Goal: Task Accomplishment & Management: Use online tool/utility

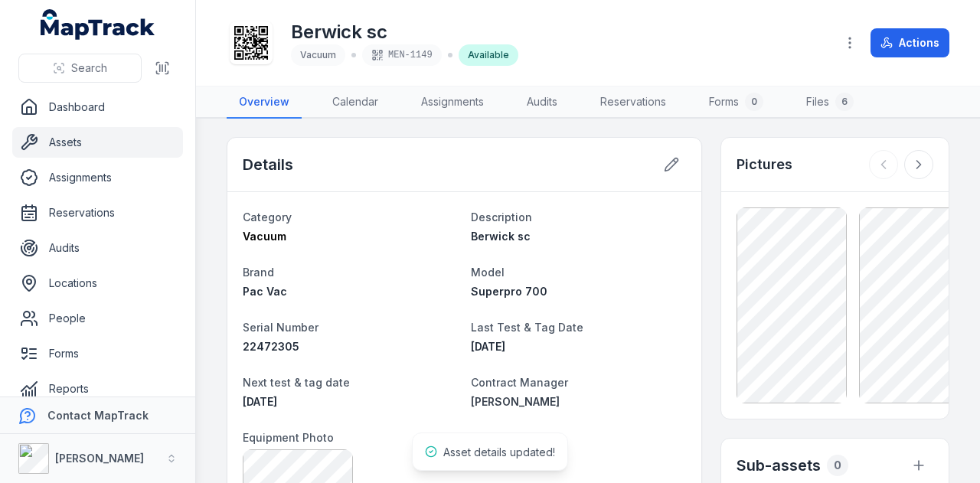
scroll to position [87, 0]
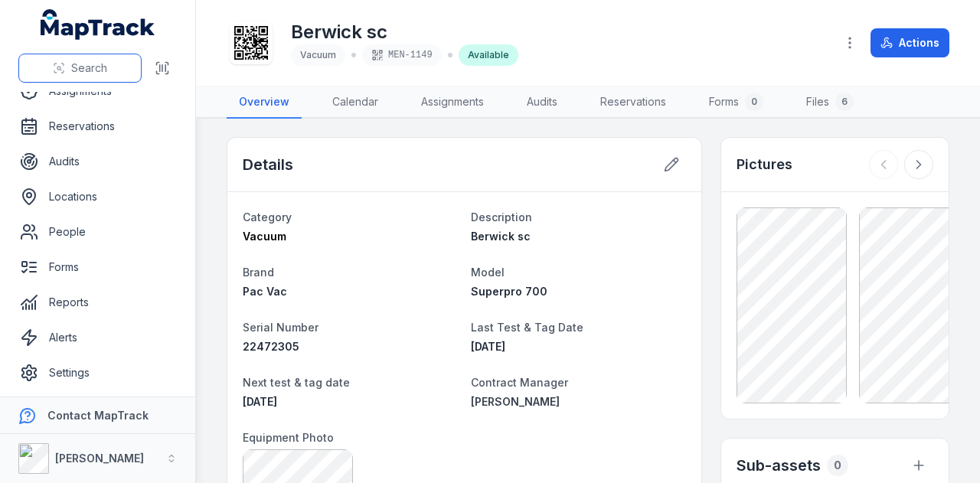
click at [103, 76] on span "Search" at bounding box center [89, 67] width 36 height 15
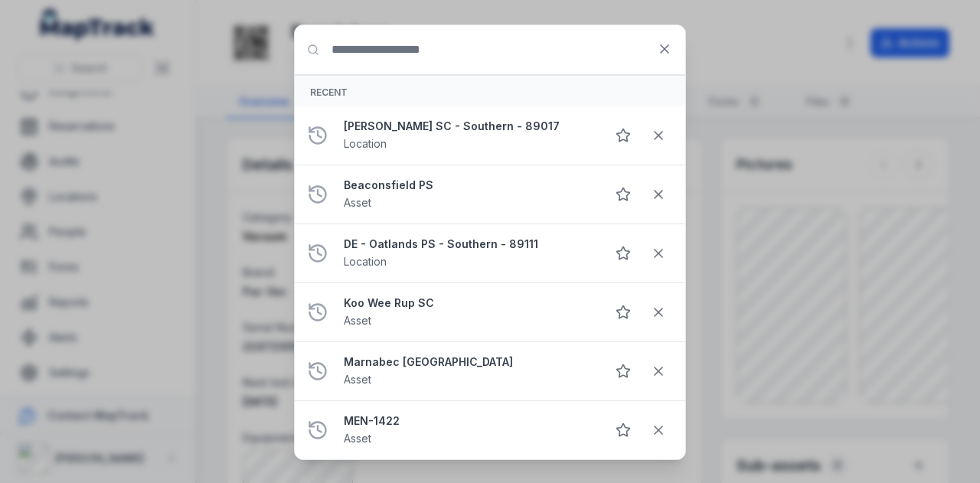
click at [439, 68] on input "Search for anything" at bounding box center [490, 49] width 390 height 49
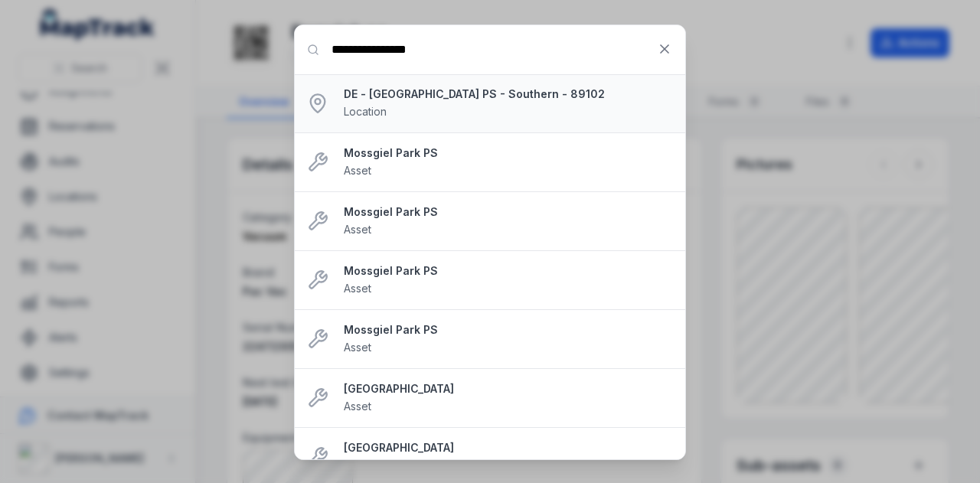
type input "**********"
click at [539, 103] on div "DE - [GEOGRAPHIC_DATA] PS - Southern - 89102 Location" at bounding box center [508, 104] width 329 height 34
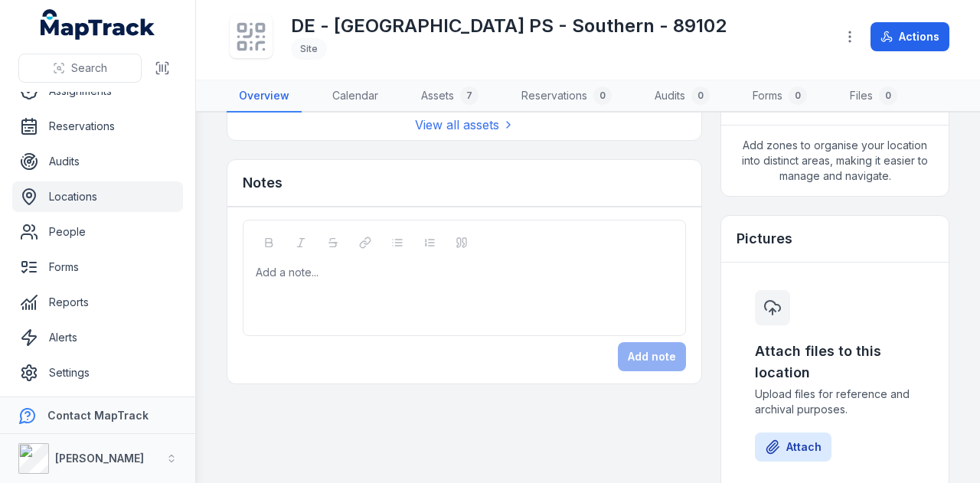
scroll to position [306, 0]
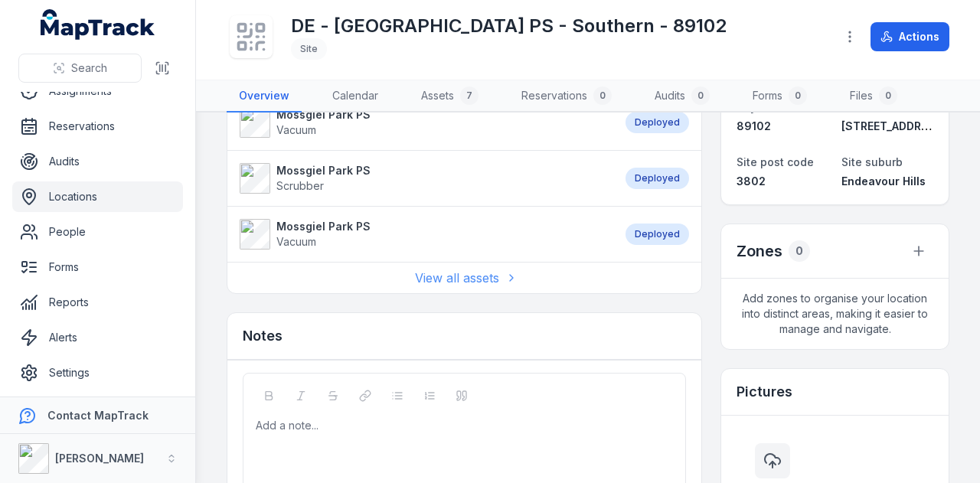
click at [460, 269] on link "View all assets" at bounding box center [465, 278] width 100 height 18
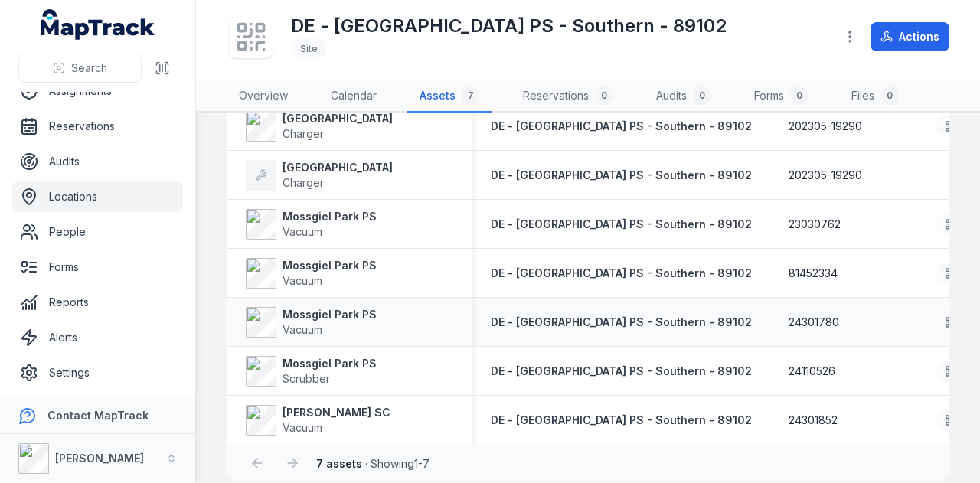
scroll to position [133, 0]
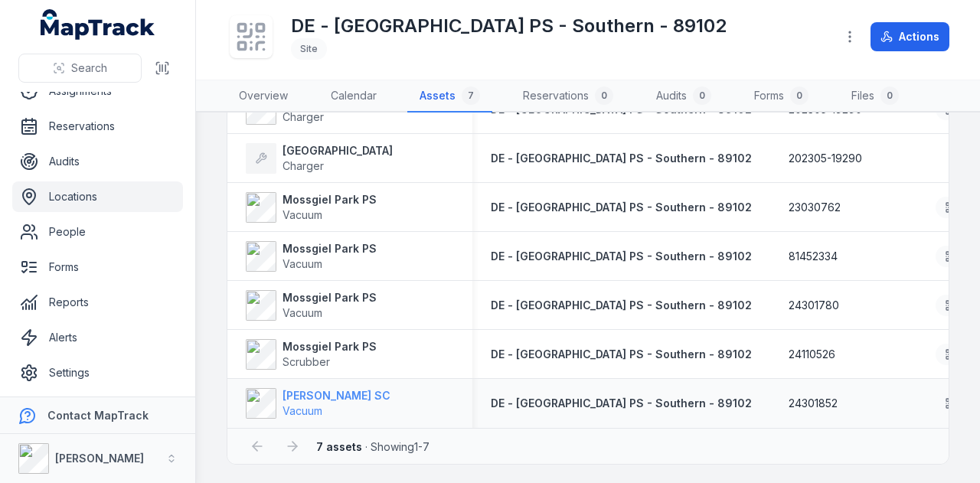
click at [315, 394] on strong "[PERSON_NAME] SC" at bounding box center [336, 395] width 108 height 15
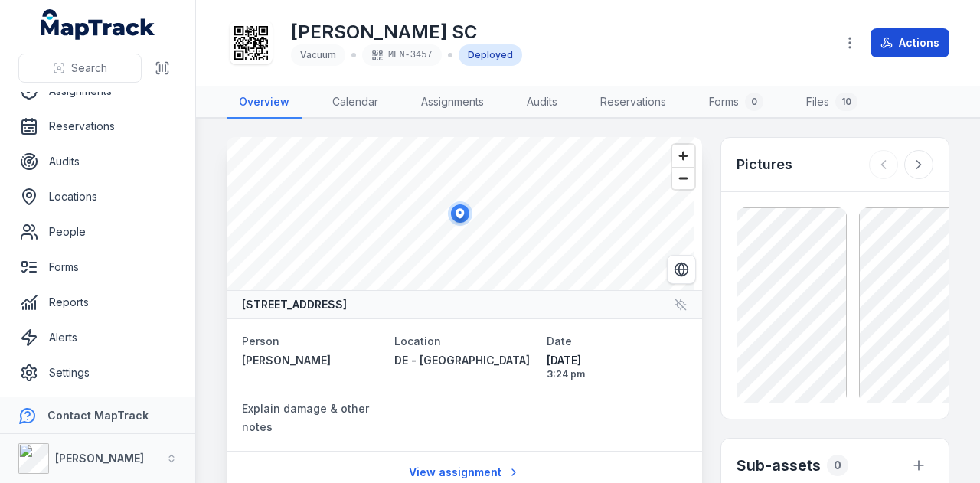
click at [911, 41] on button "Actions" at bounding box center [909, 42] width 79 height 29
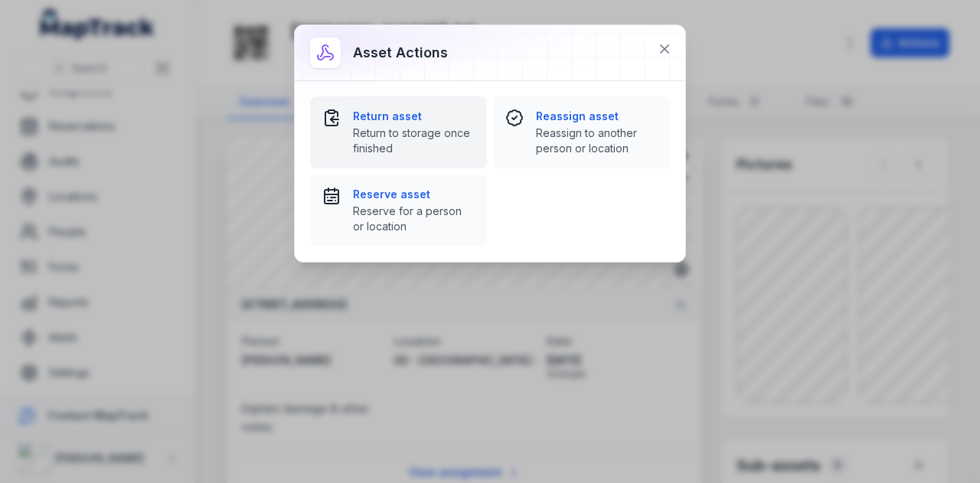
click at [467, 146] on span "Return to storage once finished" at bounding box center [414, 141] width 122 height 31
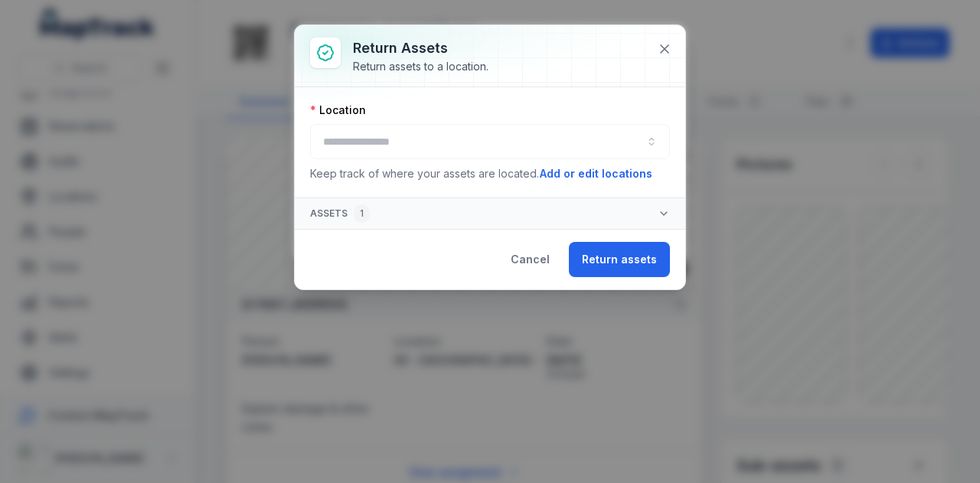
click at [519, 131] on div at bounding box center [490, 141] width 360 height 35
click at [529, 139] on button "button" at bounding box center [490, 141] width 360 height 35
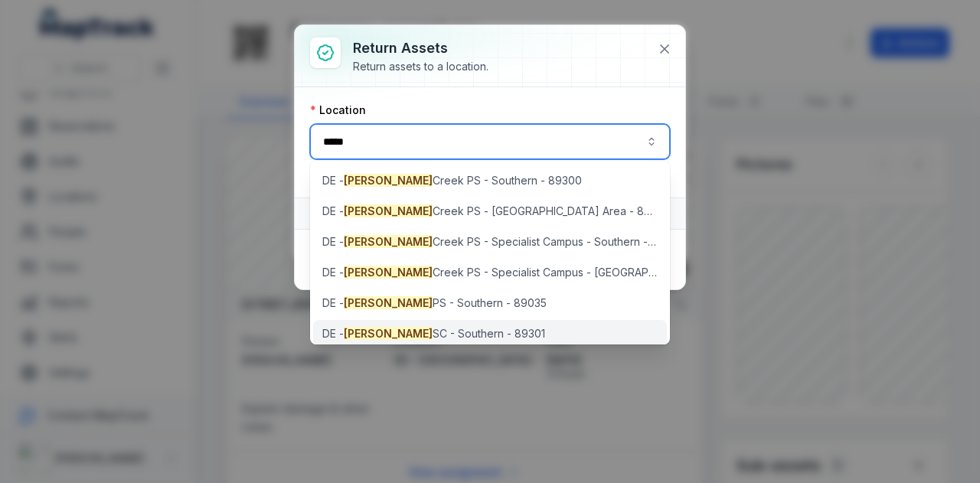
type input "*****"
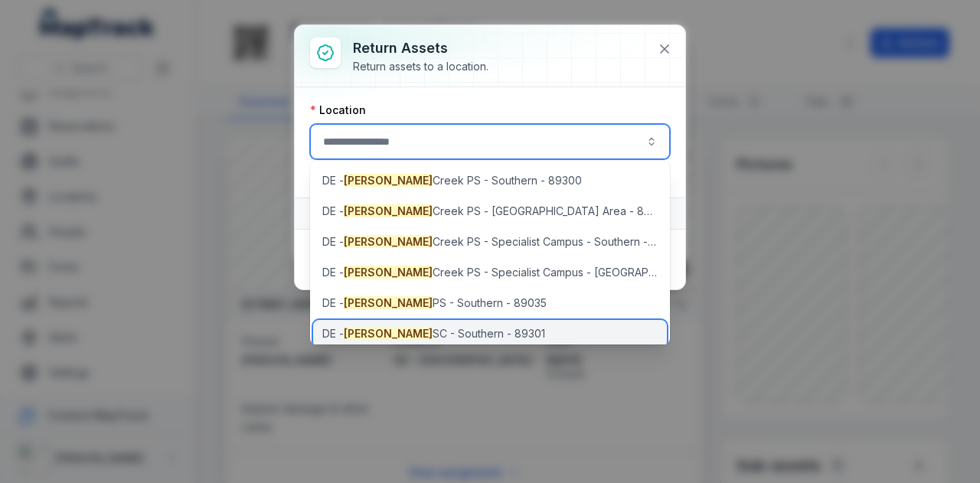
click at [489, 341] on span "[PERSON_NAME] SC - Southern - 89301" at bounding box center [433, 333] width 223 height 15
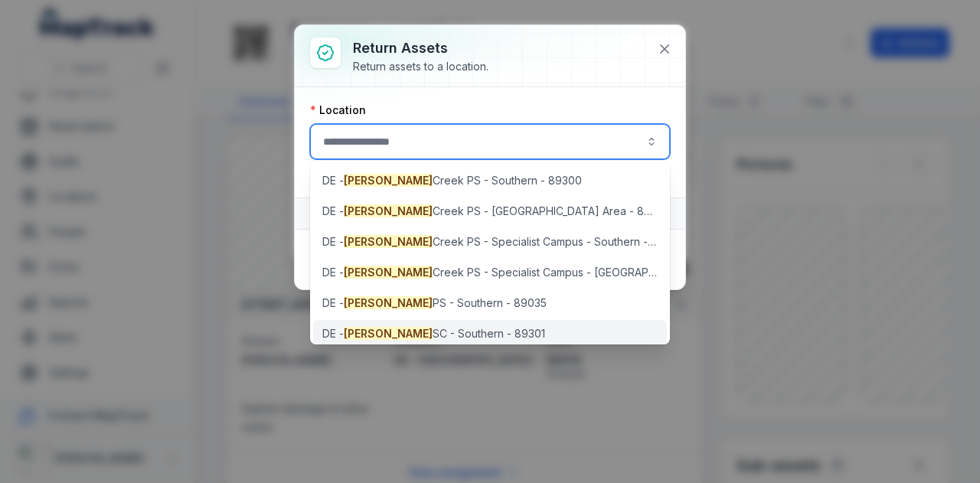
type input "**********"
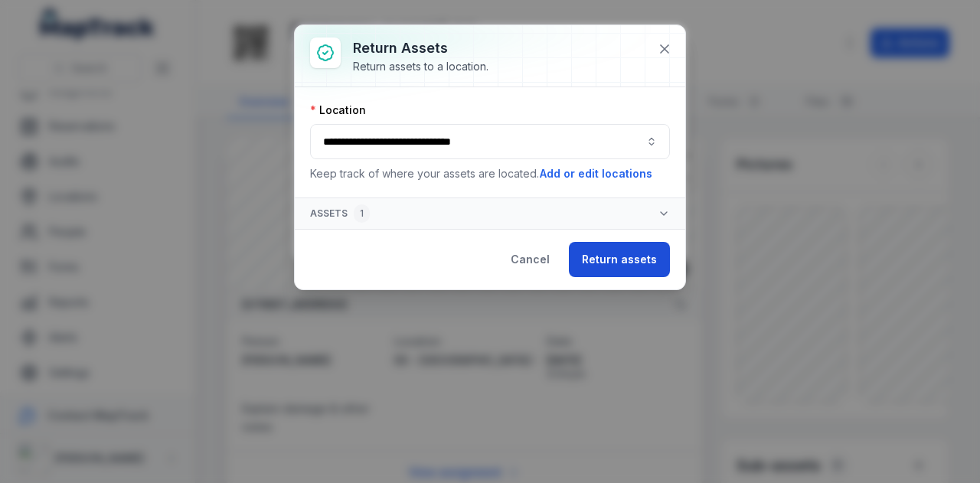
click at [626, 252] on button "Return assets" at bounding box center [619, 259] width 101 height 35
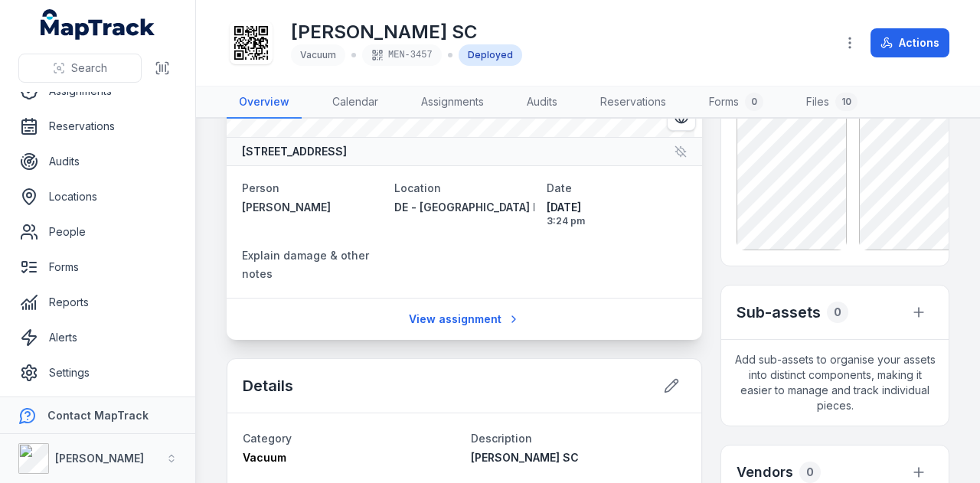
scroll to position [100, 0]
